Goal: Task Accomplishment & Management: Complete application form

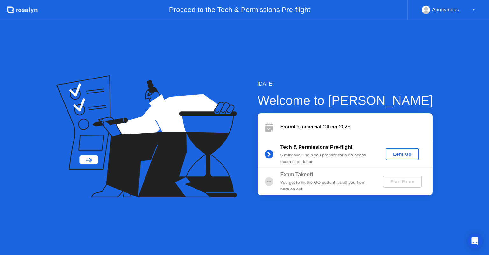
click at [398, 155] on div "Let's Go" at bounding box center [402, 154] width 28 height 5
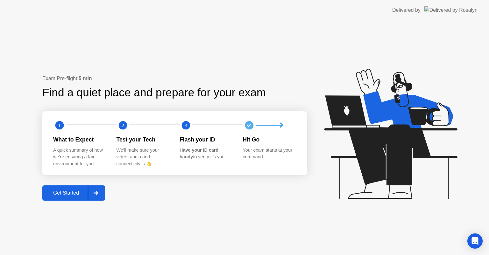
click at [95, 194] on icon at bounding box center [95, 193] width 5 height 4
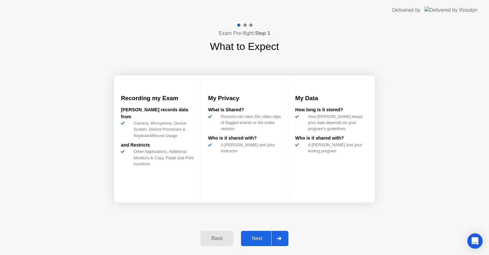
click at [259, 239] on div "Next" at bounding box center [257, 239] width 28 height 6
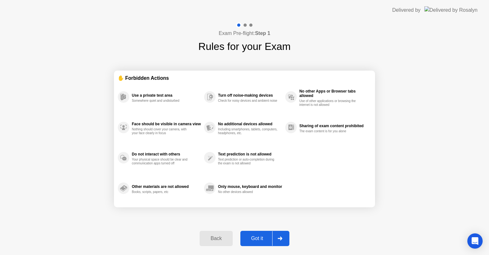
click at [259, 239] on div "Got it" at bounding box center [257, 239] width 30 height 6
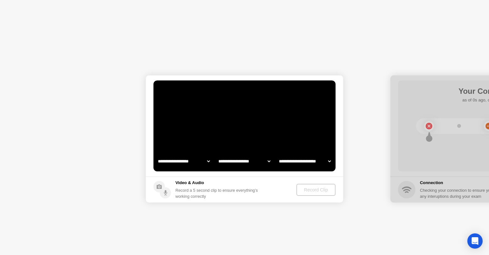
select select "**********"
select select "*******"
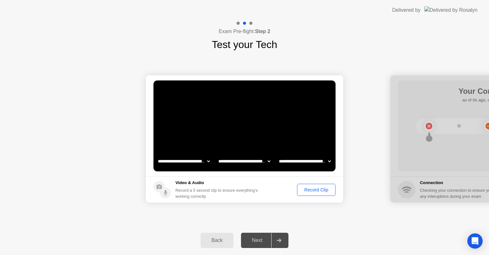
click at [316, 191] on div "Record Clip" at bounding box center [316, 190] width 34 height 5
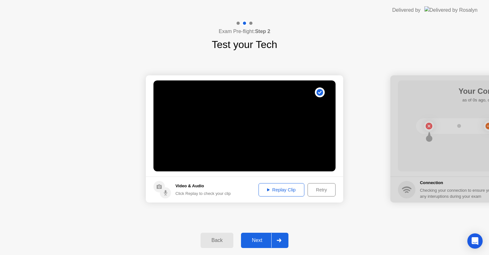
click at [257, 241] on div "Next" at bounding box center [257, 241] width 28 height 6
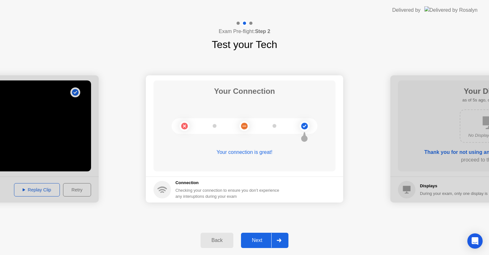
click at [257, 241] on div "Next" at bounding box center [257, 241] width 28 height 6
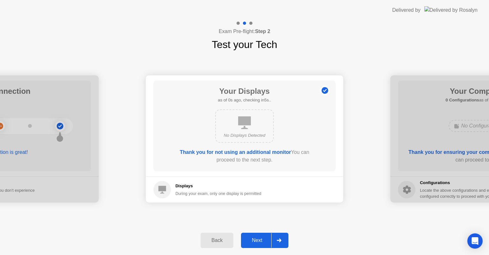
click at [256, 238] on div "Next" at bounding box center [257, 241] width 28 height 6
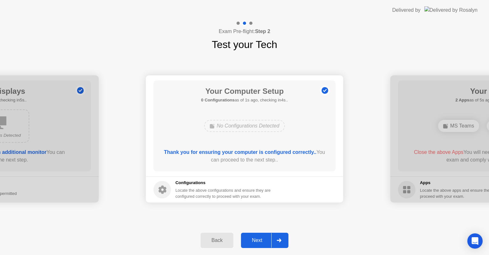
click at [260, 242] on div "Next" at bounding box center [257, 241] width 28 height 6
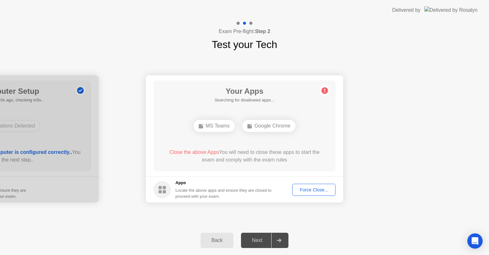
click at [212, 240] on div "Back" at bounding box center [217, 241] width 29 height 6
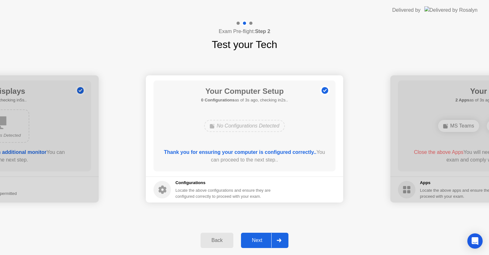
click at [282, 239] on div at bounding box center [278, 240] width 15 height 15
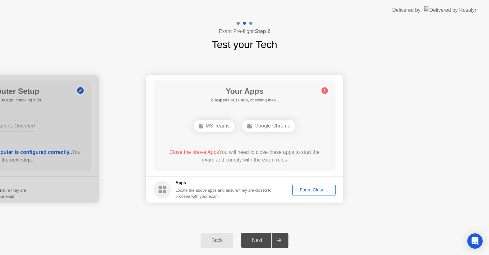
click at [309, 193] on button "Force Close..." at bounding box center [313, 190] width 43 height 12
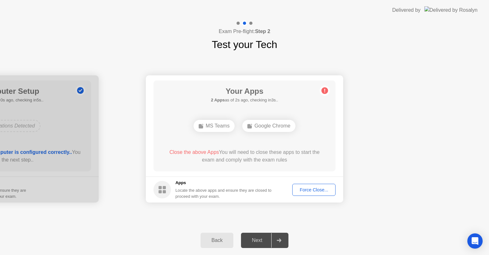
click at [292, 184] on button "Force Close..." at bounding box center [313, 190] width 43 height 12
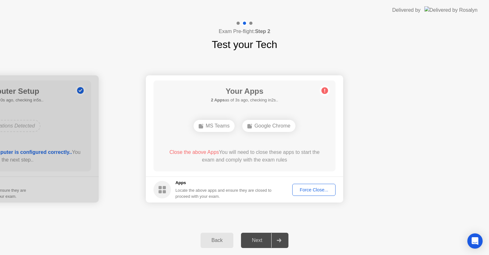
click at [214, 243] on div "Back" at bounding box center [217, 241] width 29 height 6
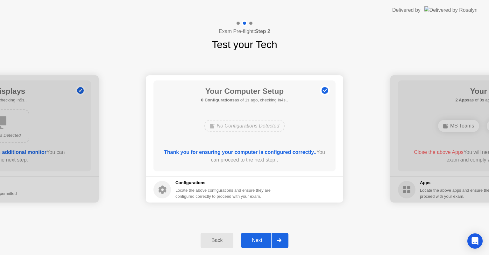
click at [214, 243] on div "Back" at bounding box center [217, 241] width 29 height 6
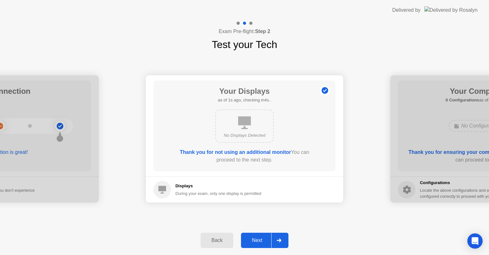
click at [237, 152] on b "Thank you for not using an additional monitor" at bounding box center [235, 152] width 111 height 5
click at [258, 239] on div "Next" at bounding box center [257, 241] width 28 height 6
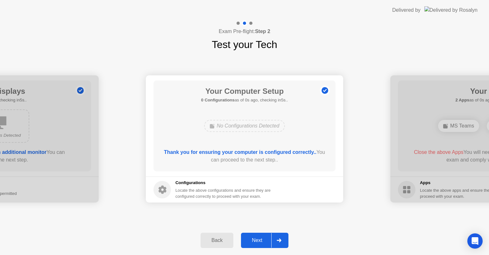
click at [221, 240] on div "Back" at bounding box center [217, 241] width 29 height 6
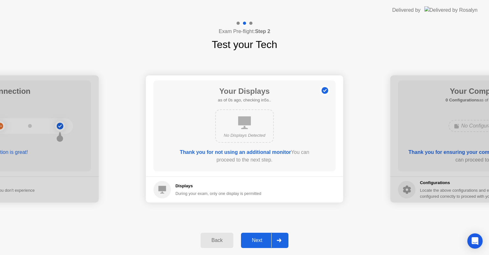
click at [221, 240] on div "Back" at bounding box center [217, 241] width 29 height 6
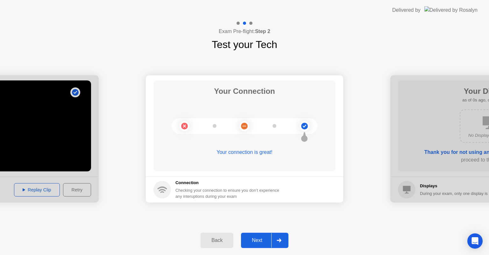
click at [259, 242] on div "Next" at bounding box center [257, 241] width 28 height 6
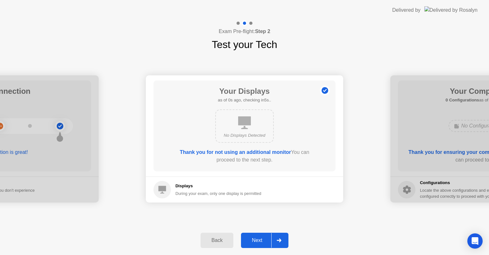
click at [259, 242] on div "Next" at bounding box center [257, 241] width 28 height 6
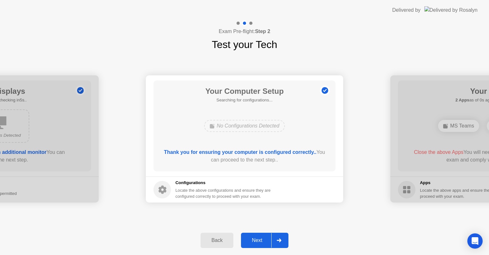
click at [259, 242] on div "Next" at bounding box center [257, 241] width 28 height 6
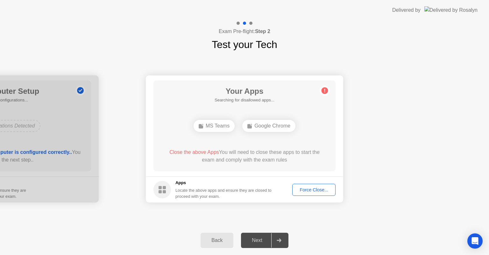
click at [259, 242] on div "Next" at bounding box center [257, 241] width 28 height 6
click at [317, 189] on div "Force Close..." at bounding box center [314, 190] width 39 height 5
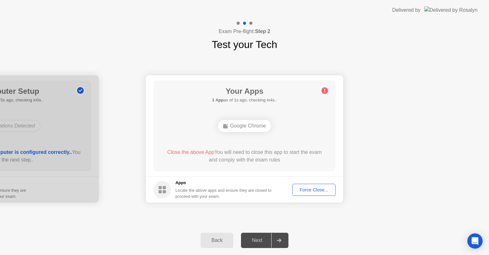
click at [306, 191] on div "Force Close..." at bounding box center [314, 190] width 39 height 5
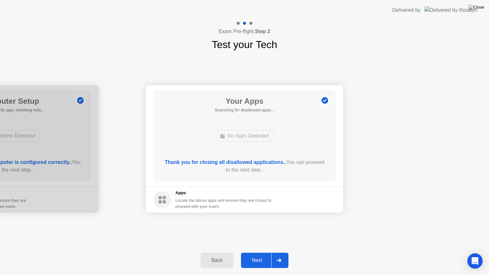
click at [256, 255] on div "Next" at bounding box center [257, 261] width 28 height 6
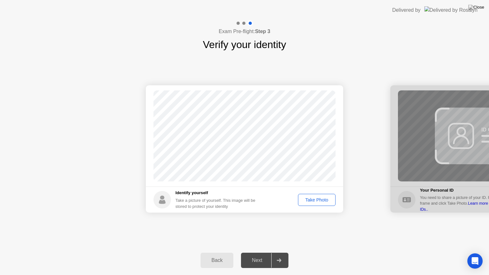
click at [315, 200] on div "Take Photo" at bounding box center [316, 199] width 33 height 5
click at [265, 254] on button "Next" at bounding box center [264, 260] width 47 height 15
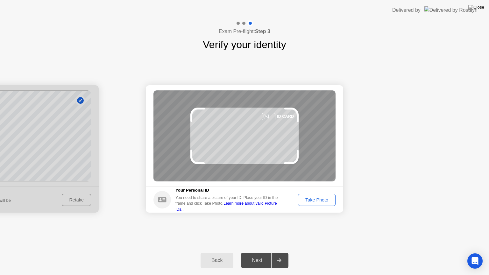
click at [264, 233] on div "Success Photo is correctly taken Identify yourself Take a picture of yourself. …" at bounding box center [244, 149] width 489 height 194
click at [310, 200] on div "Take Photo" at bounding box center [316, 199] width 33 height 5
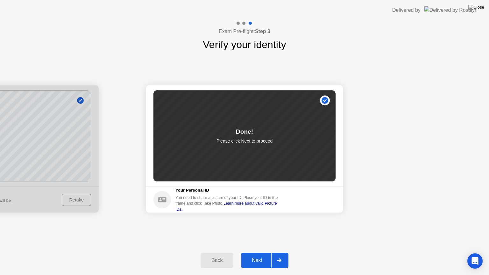
click at [261, 255] on div "Next" at bounding box center [257, 261] width 28 height 6
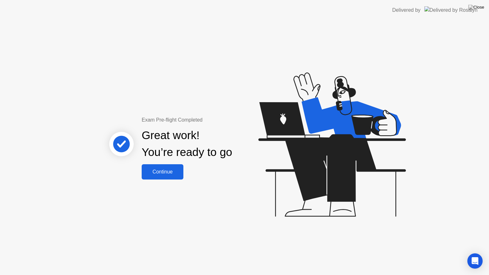
click at [161, 169] on div "Continue" at bounding box center [163, 172] width 38 height 6
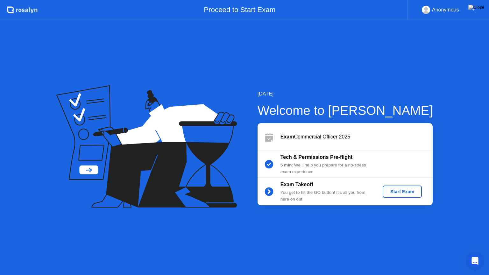
click at [401, 194] on div "Start Exam" at bounding box center [402, 191] width 34 height 5
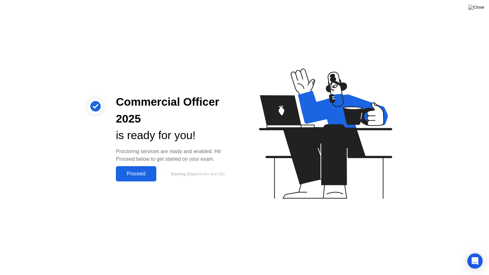
click at [142, 175] on div "Proceed" at bounding box center [136, 174] width 37 height 6
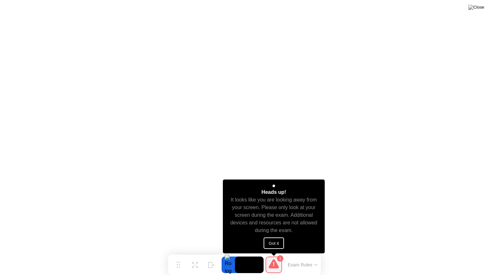
click at [270, 241] on button "Got it" at bounding box center [274, 243] width 20 height 11
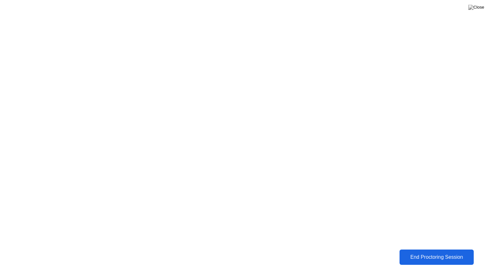
click at [432, 255] on div "End Proctoring Session" at bounding box center [437, 257] width 70 height 6
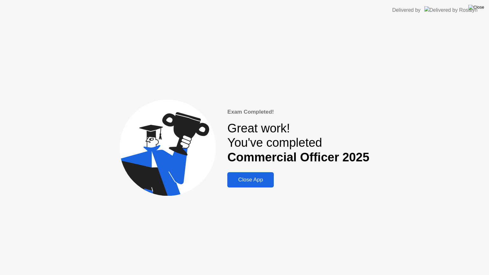
click at [479, 10] on img at bounding box center [477, 7] width 16 height 5
